Goal: Task Accomplishment & Management: Use online tool/utility

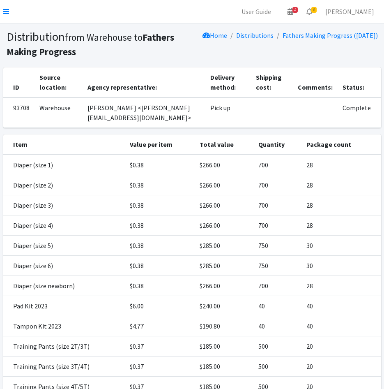
click at [9, 11] on nav "User Guide 2 2 Pick-ups remaining this week View Calendar 8 8 Requests 0 Partne…" at bounding box center [192, 11] width 384 height 23
click at [2, 10] on nav "User Guide 2 2 Pick-ups remaining this week View Calendar 8 8 Requests 0 Partne…" at bounding box center [192, 11] width 384 height 23
click at [7, 9] on icon at bounding box center [6, 11] width 6 height 7
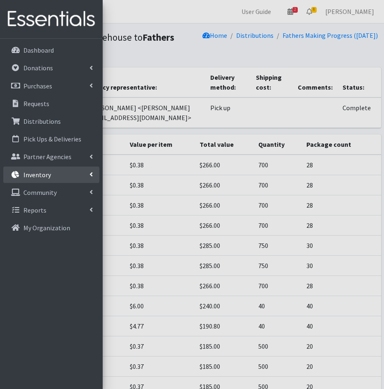
click at [21, 173] on icon at bounding box center [15, 174] width 11 height 7
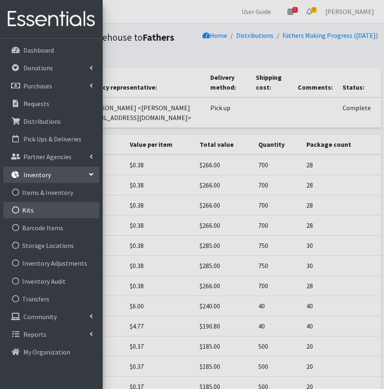
click at [24, 205] on link "Kits" at bounding box center [51, 210] width 96 height 16
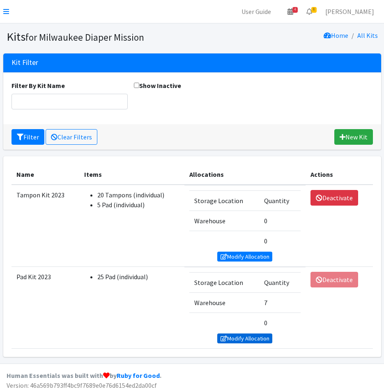
click at [237, 339] on link "Modify Allocation" at bounding box center [244, 338] width 55 height 10
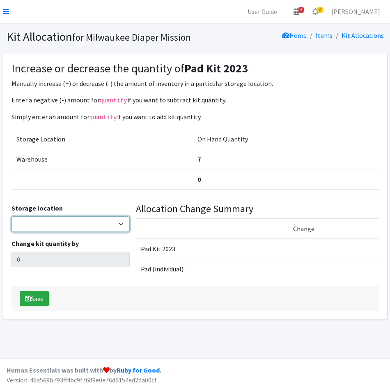
click at [34, 224] on select "Warehouse" at bounding box center [71, 224] width 118 height 16
select select "126"
click at [12, 216] on select "Warehouse" at bounding box center [71, 224] width 118 height 16
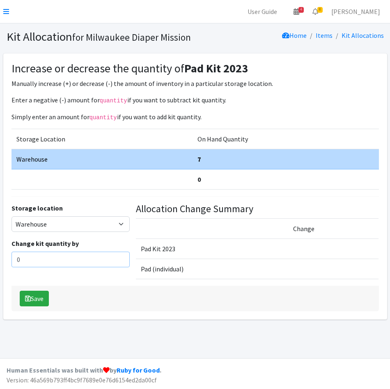
drag, startPoint x: -3, startPoint y: 255, endPoint x: 18, endPoint y: 228, distance: 34.0
click at [0, 256] on html "User Guide 4 4 Pick-ups remaining this week View Calendar 8 8 Requests 0 Partne…" at bounding box center [195, 194] width 390 height 389
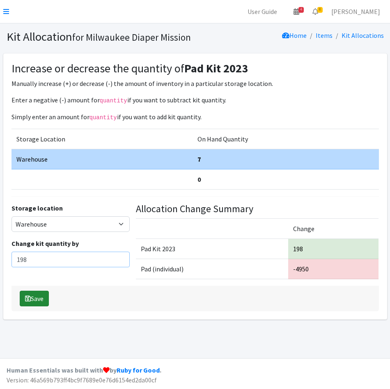
type input "198"
click at [30, 295] on icon "submit" at bounding box center [28, 298] width 6 height 7
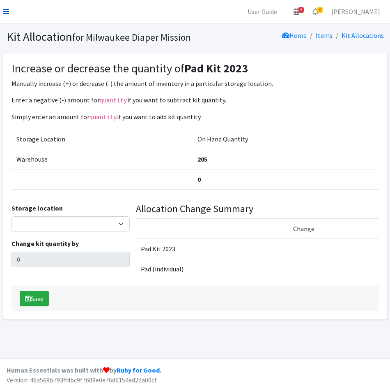
click at [7, 9] on icon at bounding box center [6, 11] width 6 height 7
